Goal: Task Accomplishment & Management: Use online tool/utility

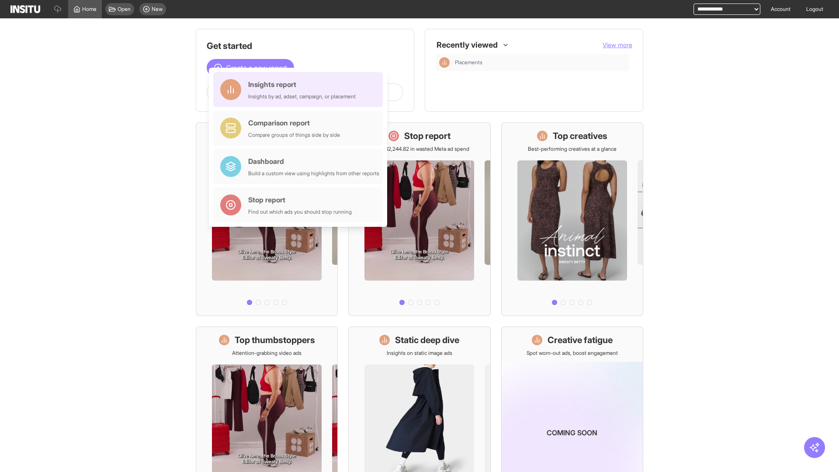
click at [300, 90] on div "Insights report Insights by ad, adset, campaign, or placement" at bounding box center [301, 89] width 107 height 21
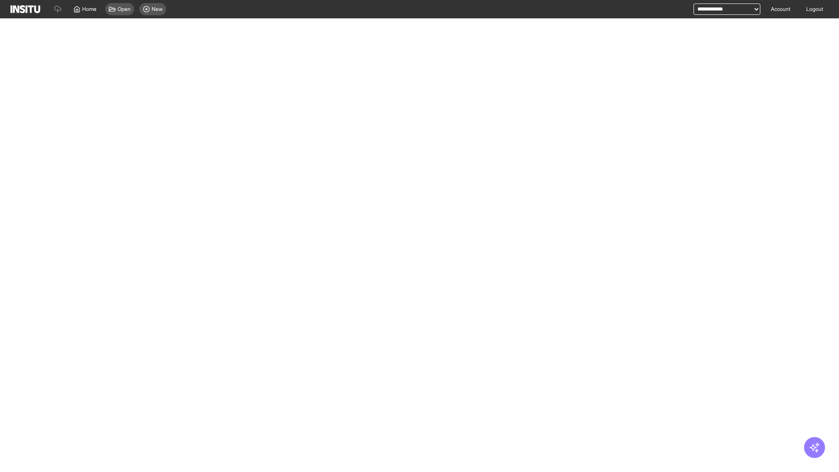
select select "**"
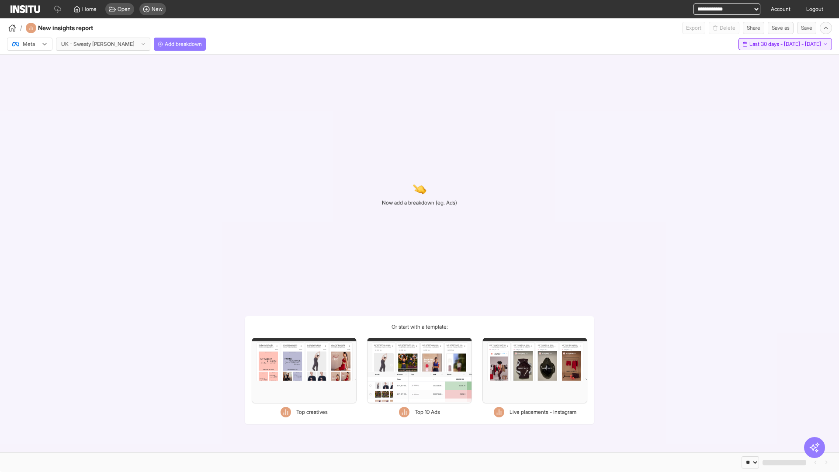
click at [765, 44] on span "Last 30 days - [DATE] - [DATE]" at bounding box center [785, 44] width 72 height 7
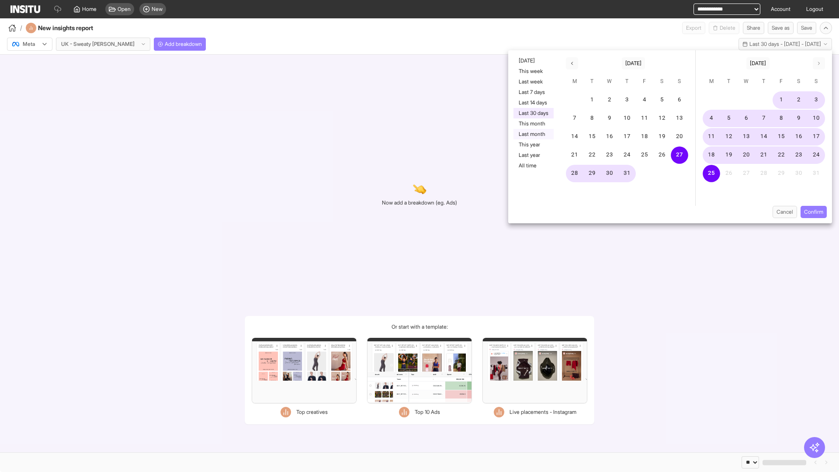
click at [533, 134] on button "Last month" at bounding box center [533, 134] width 40 height 10
